Goal: Task Accomplishment & Management: Complete application form

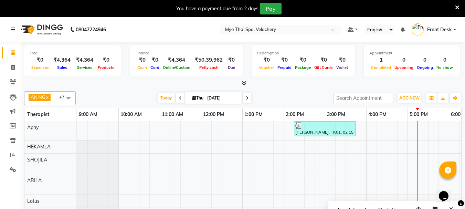
scroll to position [18, 133]
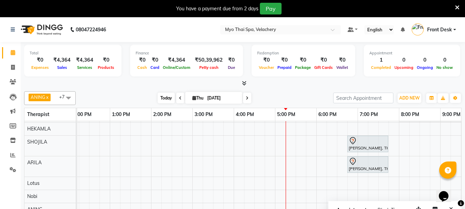
click at [162, 101] on span "Today" at bounding box center [166, 98] width 17 height 11
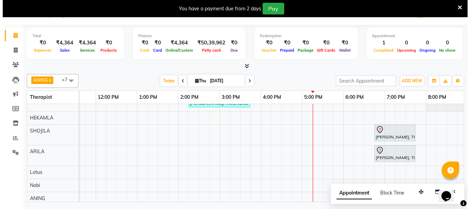
scroll to position [0, 0]
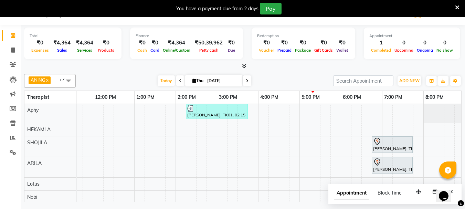
click at [316, 137] on div "[PERSON_NAME], TK01, 02:15 PM-03:45 PM, Spa of the month myo signature 90 mints…" at bounding box center [279, 167] width 620 height 126
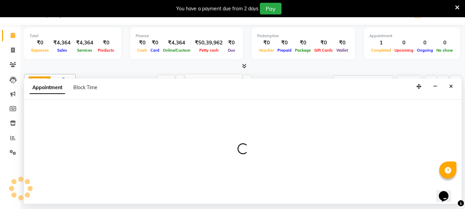
select select "37460"
select select "tentative"
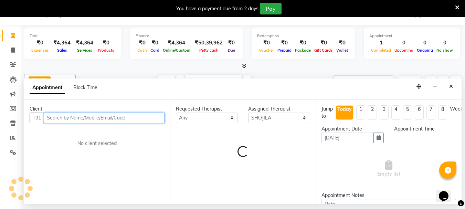
select select "1035"
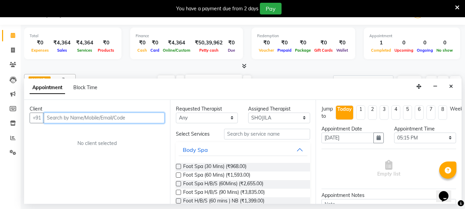
click at [81, 118] on input "text" at bounding box center [104, 118] width 121 height 11
type input "9689596025"
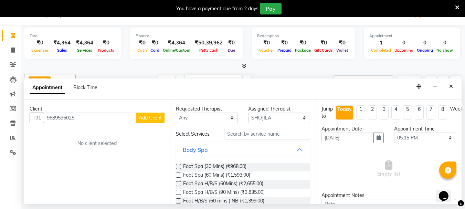
click at [150, 120] on span "Add Client" at bounding box center [150, 118] width 23 height 6
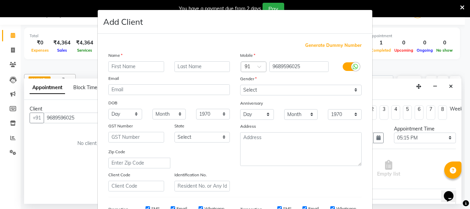
click at [123, 66] on input "text" at bounding box center [136, 66] width 56 height 11
type input "[PERSON_NAME]"
click at [351, 91] on select "Select [DEMOGRAPHIC_DATA] [DEMOGRAPHIC_DATA] Other Prefer Not To Say" at bounding box center [300, 90] width 121 height 11
select select "[DEMOGRAPHIC_DATA]"
click at [240, 85] on select "Select [DEMOGRAPHIC_DATA] [DEMOGRAPHIC_DATA] Other Prefer Not To Say" at bounding box center [300, 90] width 121 height 11
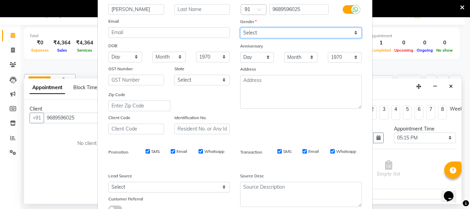
scroll to position [109, 0]
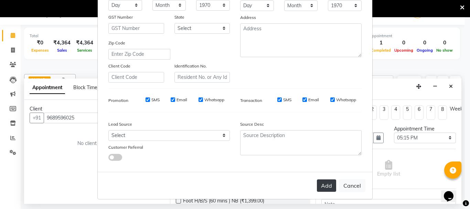
click at [323, 181] on button "Add" at bounding box center [326, 185] width 19 height 12
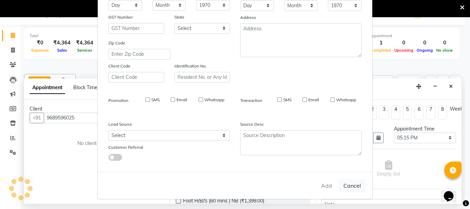
select select
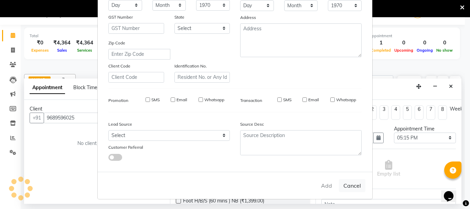
select select
checkbox input "false"
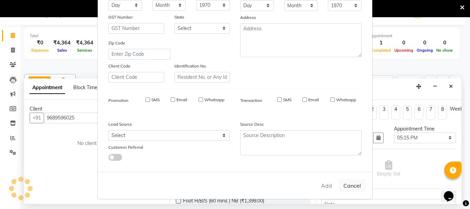
checkbox input "false"
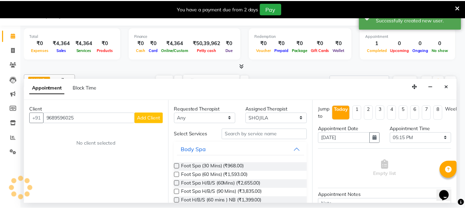
scroll to position [62, 0]
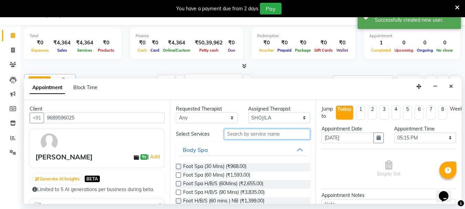
click at [239, 135] on input "text" at bounding box center [267, 134] width 86 height 11
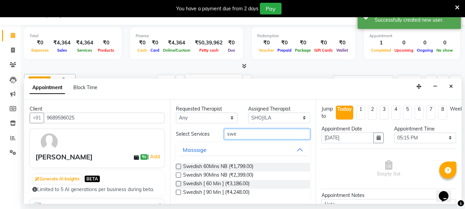
type input "swe"
click at [179, 183] on label at bounding box center [178, 183] width 5 height 5
click at [179, 183] on input "checkbox" at bounding box center [178, 184] width 4 height 4
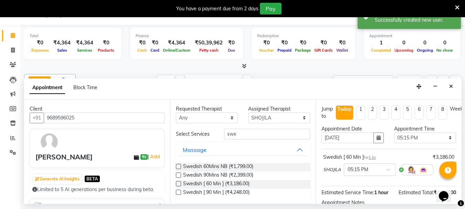
click at [179, 183] on label at bounding box center [178, 183] width 5 height 5
click at [179, 183] on input "checkbox" at bounding box center [178, 184] width 4 height 4
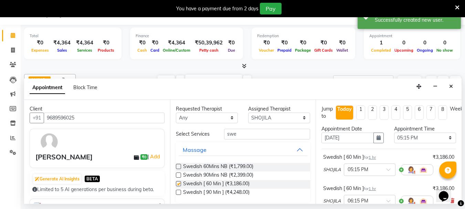
checkbox input "false"
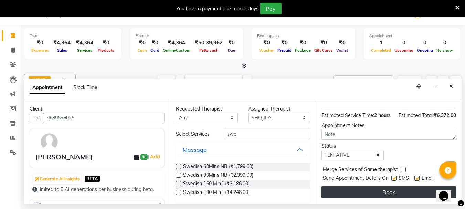
scroll to position [121, 0]
click at [375, 190] on button "Book" at bounding box center [388, 192] width 135 height 12
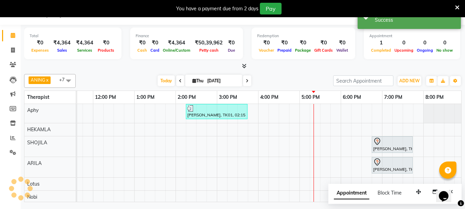
scroll to position [0, 0]
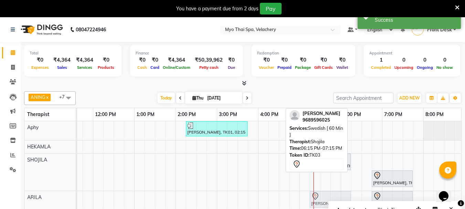
drag, startPoint x: 361, startPoint y: 156, endPoint x: 321, endPoint y: 191, distance: 52.6
click at [321, 191] on tbody "[PERSON_NAME], TK01, 02:15 PM-03:45 PM, Spa of the month myo signature 90 mints…" at bounding box center [279, 192] width 620 height 142
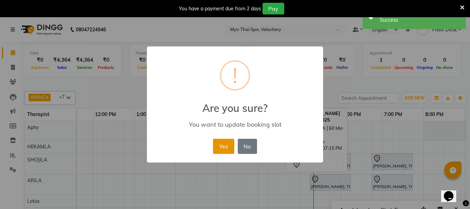
click at [226, 146] on button "Yes" at bounding box center [223, 146] width 21 height 15
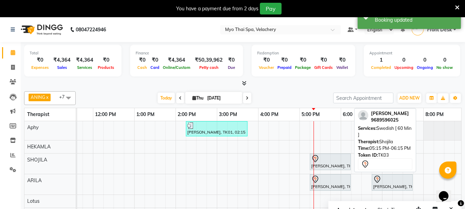
click at [319, 163] on div "[PERSON_NAME], TK03, 05:15 PM-06:15 PM, [DEMOGRAPHIC_DATA] [ 60 Min ]" at bounding box center [330, 162] width 40 height 14
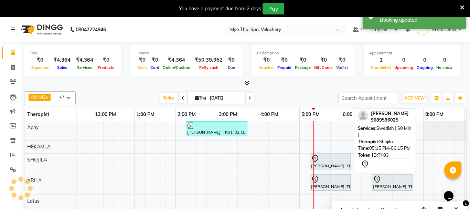
select select "7"
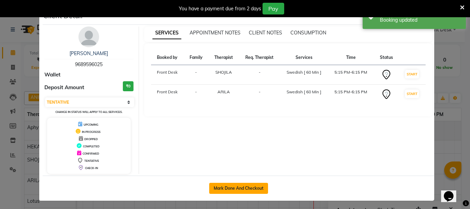
click at [250, 185] on button "Mark Done And Checkout" at bounding box center [238, 188] width 59 height 11
select select "service"
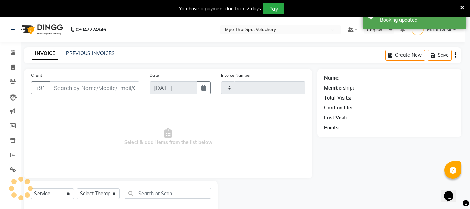
type input "1598"
select select "5554"
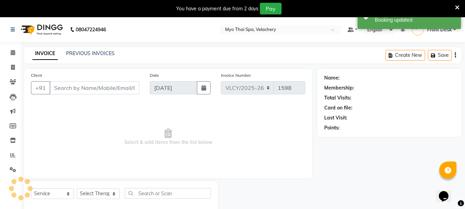
type input "9689596025"
select select "37460"
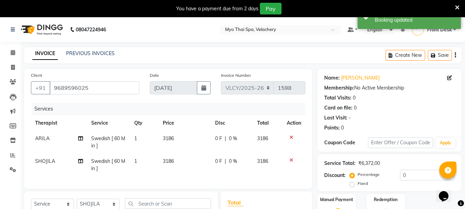
click at [231, 139] on span "0 %" at bounding box center [233, 138] width 8 height 7
select select "37462"
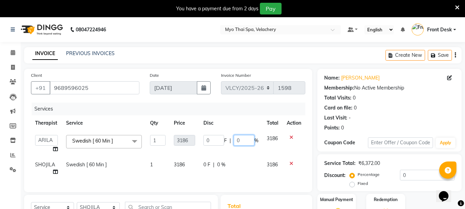
click at [247, 137] on input "0" at bounding box center [244, 140] width 21 height 11
type input "15"
click at [247, 153] on td "0 F | 15 %" at bounding box center [230, 144] width 63 height 26
select select "37462"
click at [230, 163] on div "0 F | 0 %" at bounding box center [229, 164] width 55 height 7
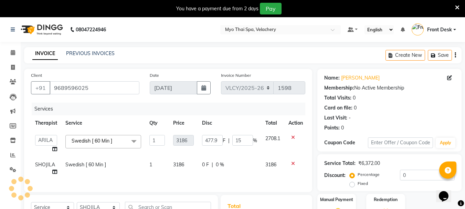
select select "37460"
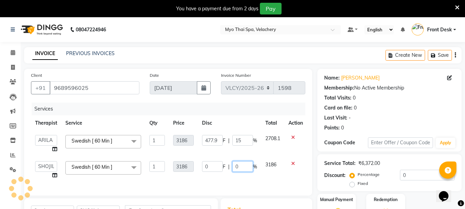
click at [247, 165] on input "0" at bounding box center [242, 166] width 21 height 11
type input "15"
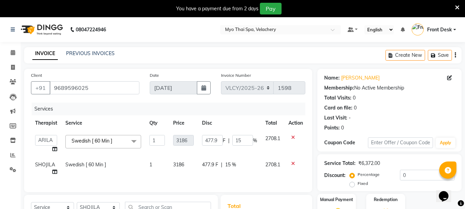
click at [278, 145] on td "2708.1" at bounding box center [272, 144] width 23 height 26
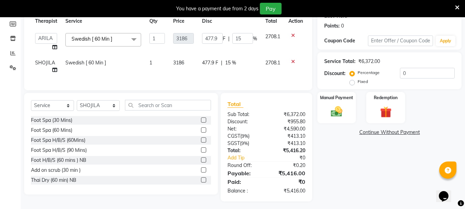
scroll to position [103, 0]
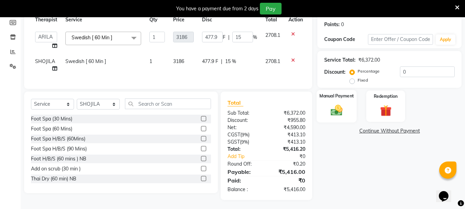
click at [331, 107] on img at bounding box center [336, 110] width 19 height 14
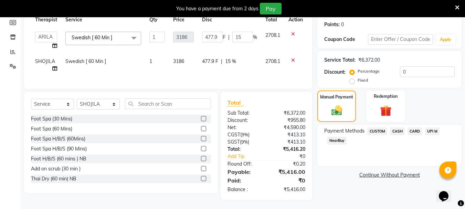
click at [410, 133] on span "CARD" at bounding box center [415, 131] width 15 height 8
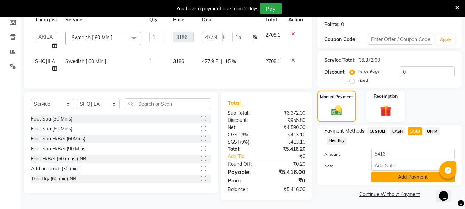
click at [397, 180] on button "Add Payment" at bounding box center [412, 177] width 83 height 11
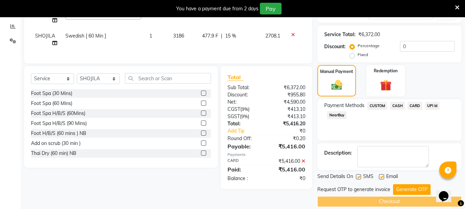
scroll to position [137, 0]
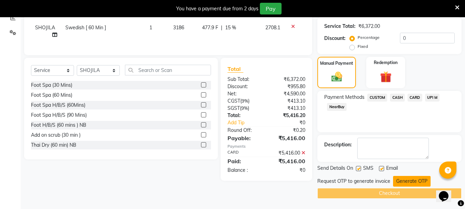
click at [400, 181] on button "Generate OTP" at bounding box center [412, 181] width 38 height 11
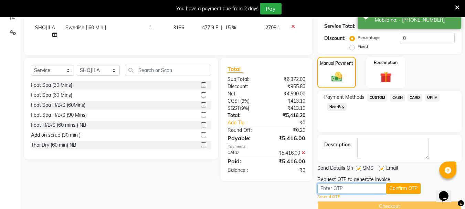
click at [346, 190] on input "text" at bounding box center [351, 188] width 69 height 11
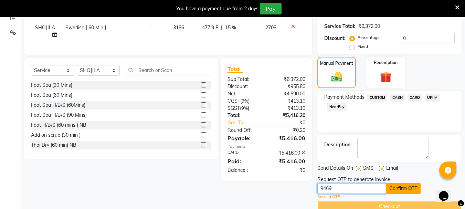
type input "9469"
click at [404, 185] on button "Confirm OTP" at bounding box center [403, 188] width 34 height 11
click at [396, 190] on button "Confirm OTP" at bounding box center [403, 188] width 34 height 11
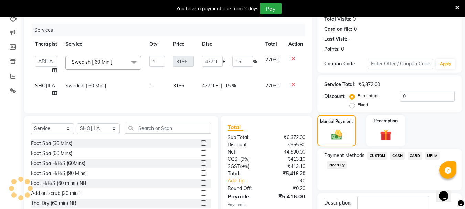
scroll to position [0, 0]
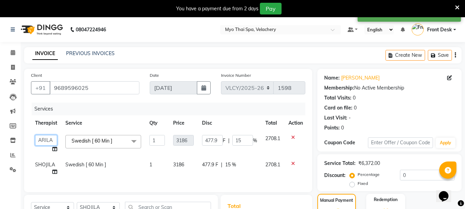
click at [46, 141] on select "ANING Aphy ARILA AYIN CHONCHON Front Desk HEKAMLA Lotus Nobi SHOJILA" at bounding box center [46, 140] width 22 height 11
select select "84844"
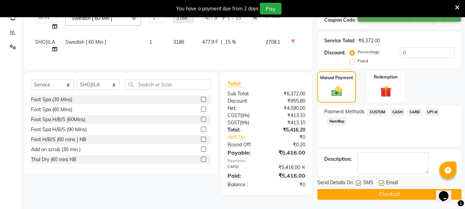
scroll to position [124, 0]
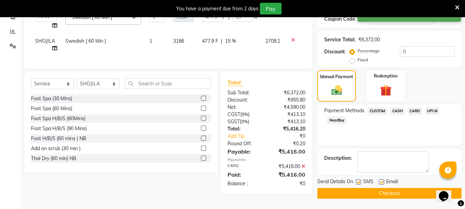
click at [381, 190] on button "Checkout" at bounding box center [389, 193] width 144 height 11
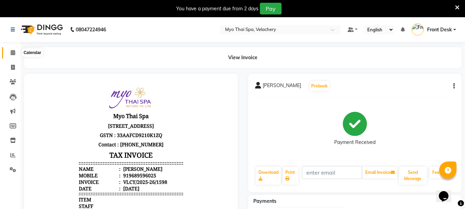
click at [15, 52] on icon at bounding box center [13, 52] width 4 height 5
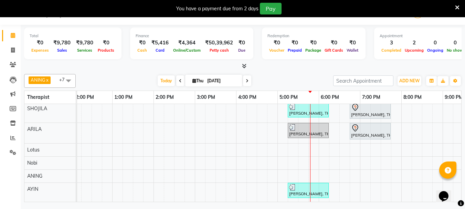
scroll to position [0, 235]
